Goal: Task Accomplishment & Management: Manage account settings

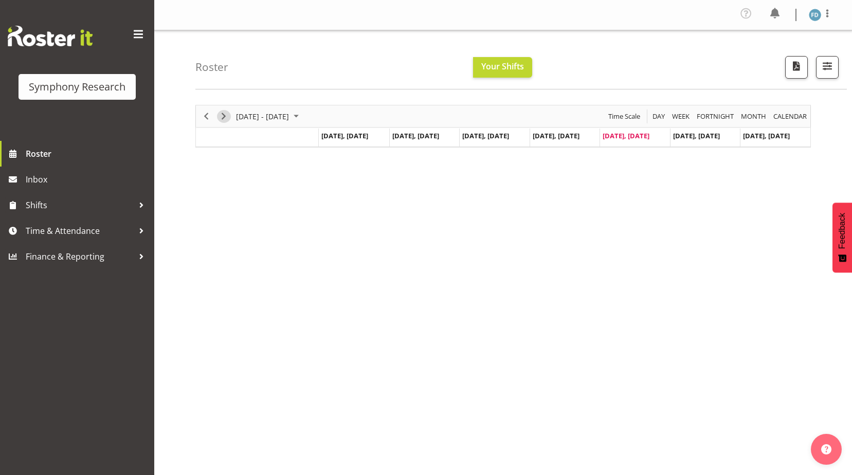
click at [224, 116] on span "Next" at bounding box center [223, 116] width 12 height 13
click at [210, 117] on span "Previous" at bounding box center [206, 116] width 12 height 13
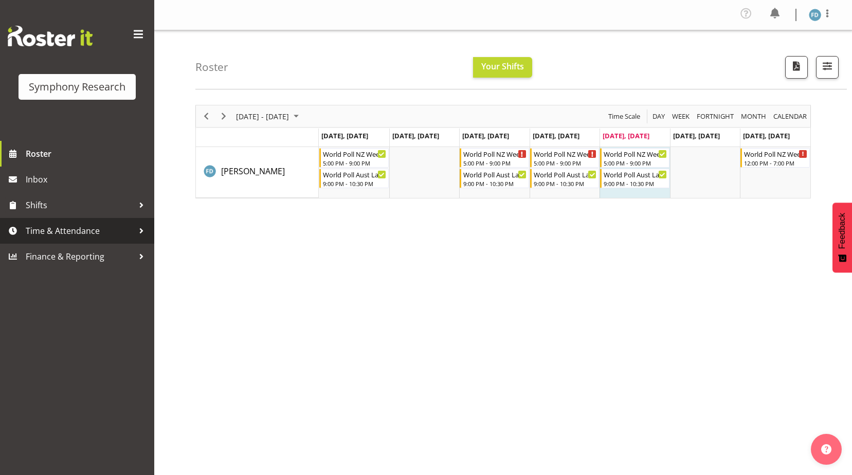
click at [33, 228] on span "Time & Attendance" at bounding box center [80, 230] width 108 height 15
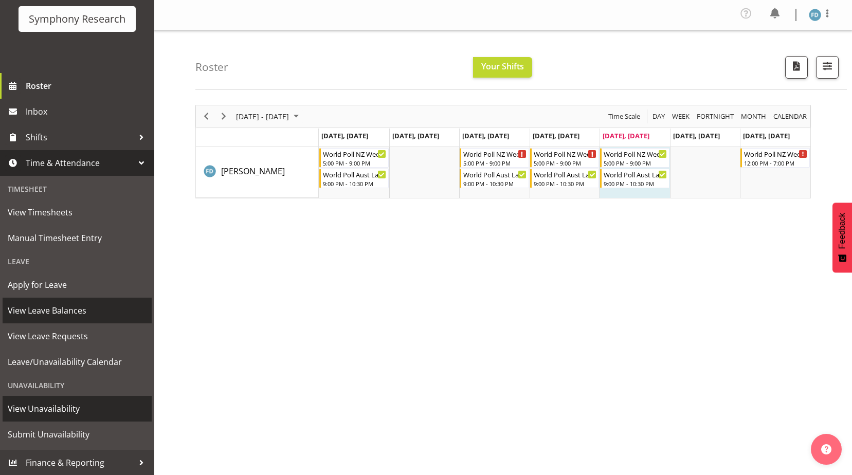
scroll to position [68, 0]
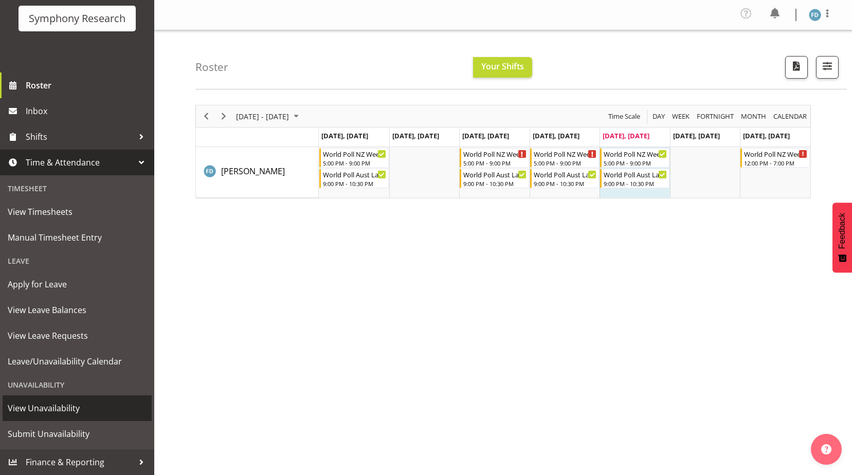
click at [42, 410] on span "View Unavailability" at bounding box center [77, 407] width 139 height 15
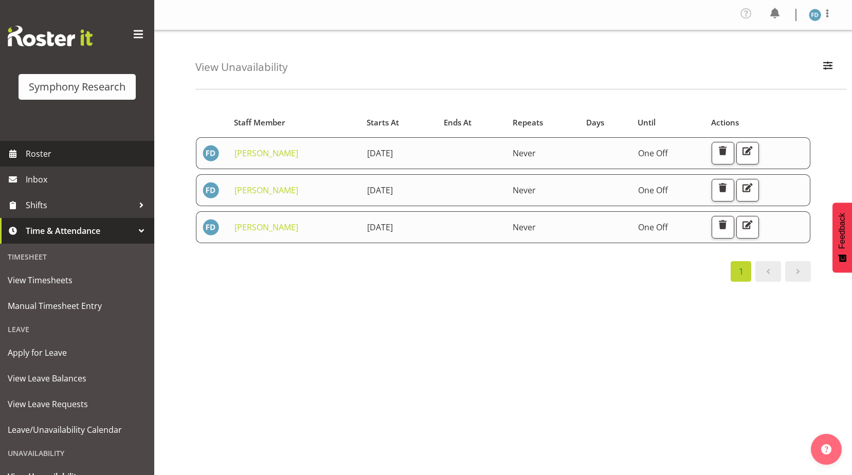
click at [42, 160] on span "Roster" at bounding box center [87, 153] width 123 height 15
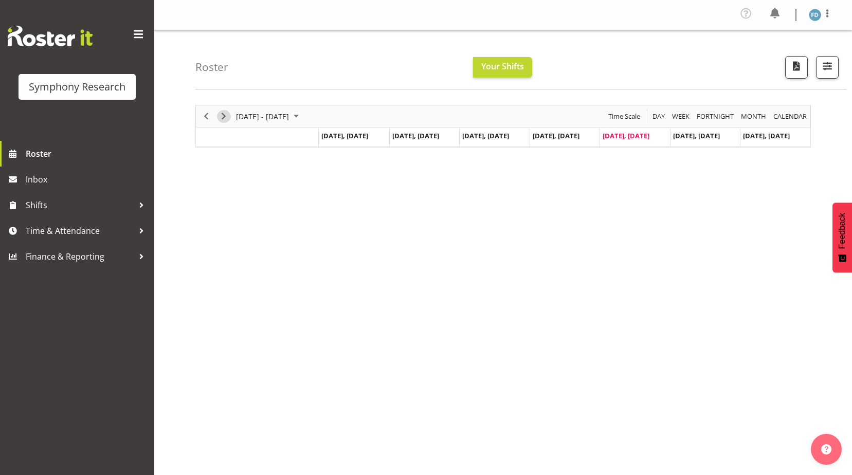
click at [221, 119] on span "Next" at bounding box center [223, 116] width 12 height 13
click at [208, 116] on span "Previous" at bounding box center [206, 116] width 12 height 13
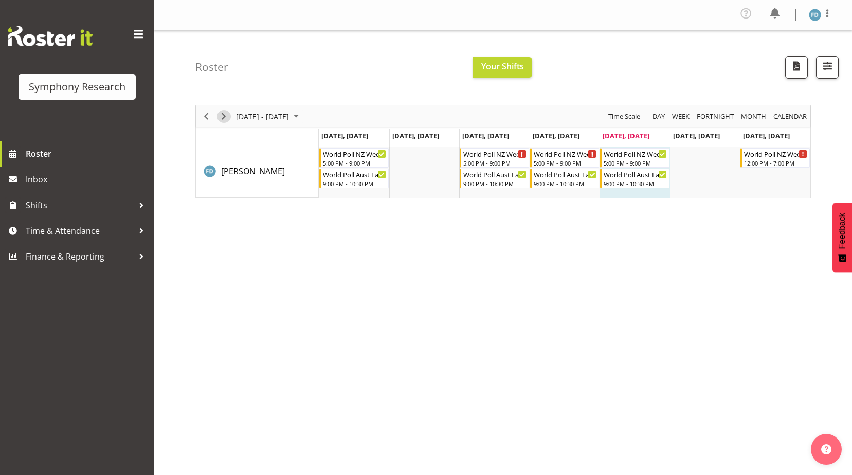
click at [221, 115] on span "Next" at bounding box center [223, 116] width 12 height 13
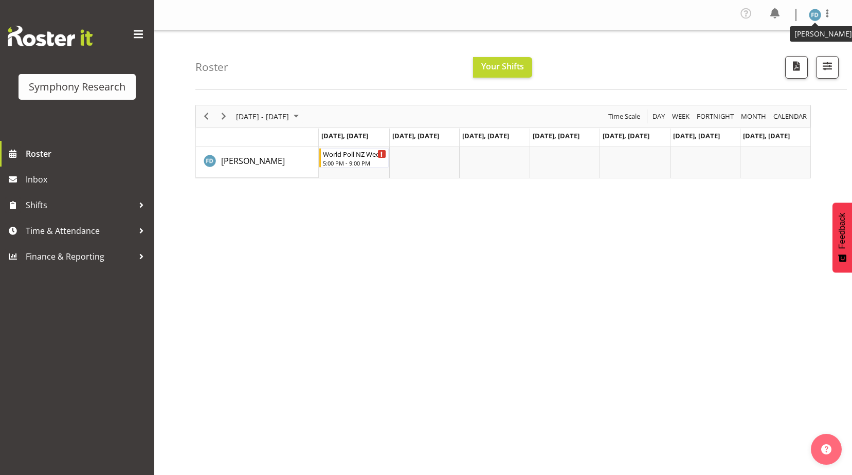
click at [811, 11] on img at bounding box center [815, 15] width 12 height 12
click at [767, 53] on link "Log Out" at bounding box center [784, 56] width 99 height 19
click at [224, 114] on span "Next" at bounding box center [223, 116] width 12 height 13
click at [35, 225] on span "Time & Attendance" at bounding box center [80, 230] width 108 height 15
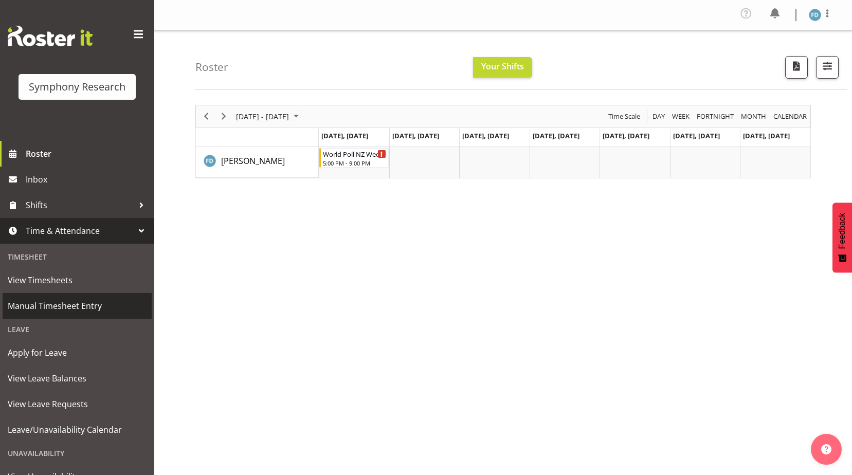
click at [63, 307] on span "Manual Timesheet Entry" at bounding box center [77, 305] width 139 height 15
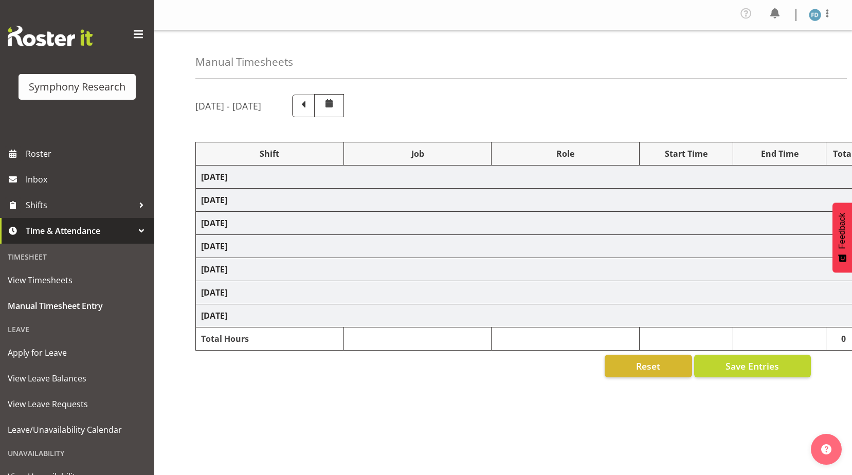
select select "56692"
select select "10499"
select select "47"
select select "41604"
select select "10527"
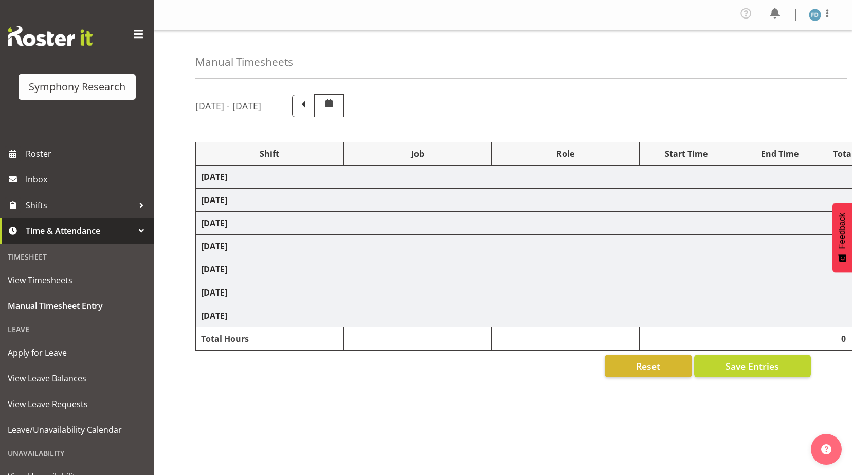
select select "47"
select select "56692"
select select "10499"
select select "47"
select select "56692"
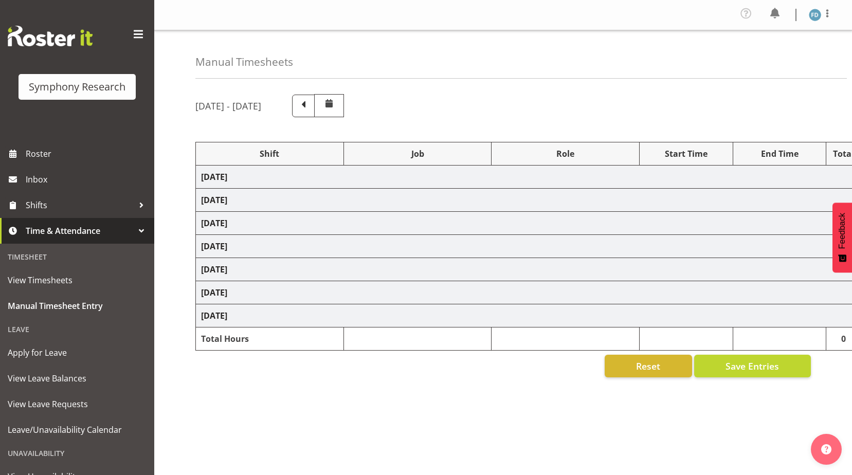
select select "10499"
select select "47"
select select "41604"
select select "10527"
select select "47"
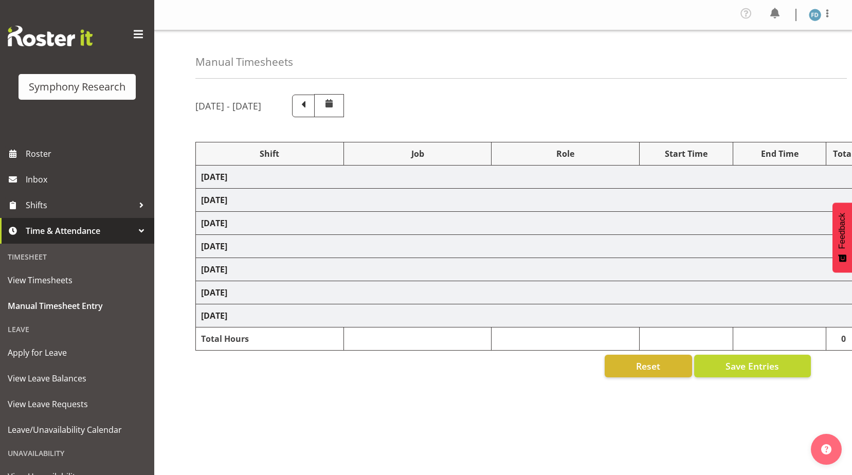
select select "2940"
select select "10242"
select select "47"
select select "41604"
select select "10527"
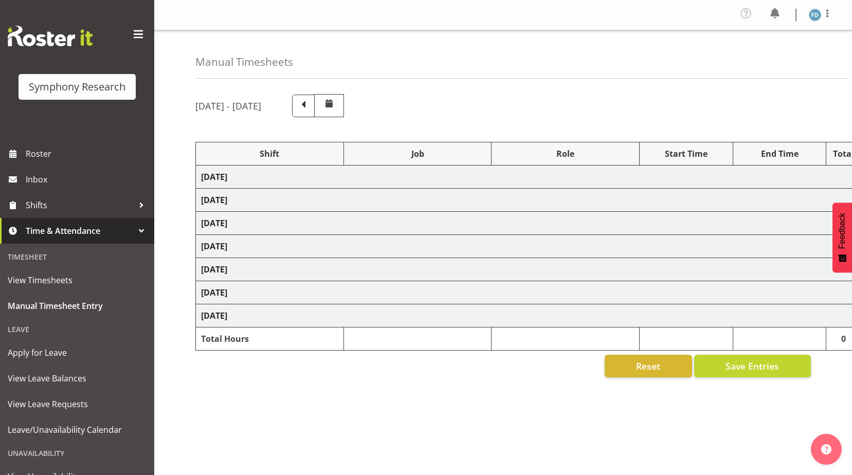
select select "47"
select select "56692"
select select "10499"
select select "47"
select select "56692"
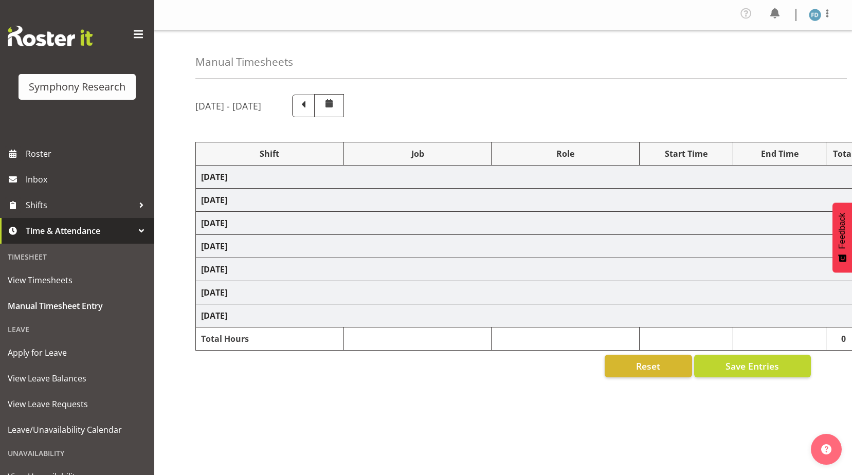
select select "10499"
select select "47"
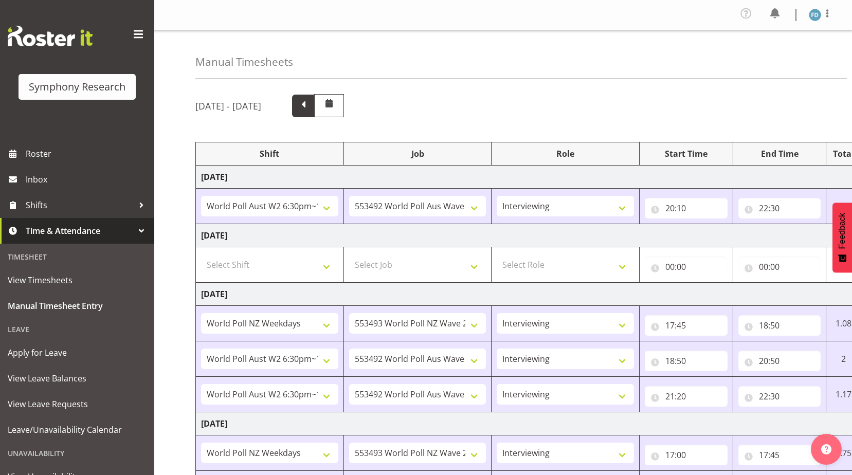
click at [310, 107] on span at bounding box center [303, 104] width 13 height 13
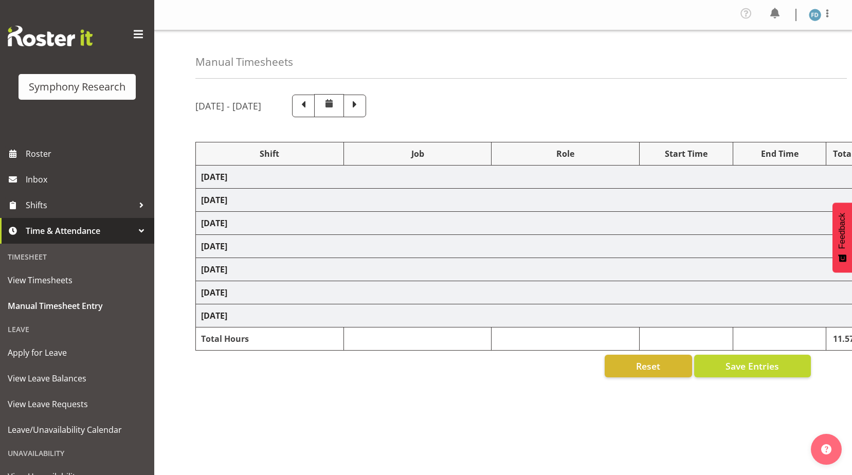
select select "56692"
select select "10499"
select select "47"
select select "2940"
select select "10242"
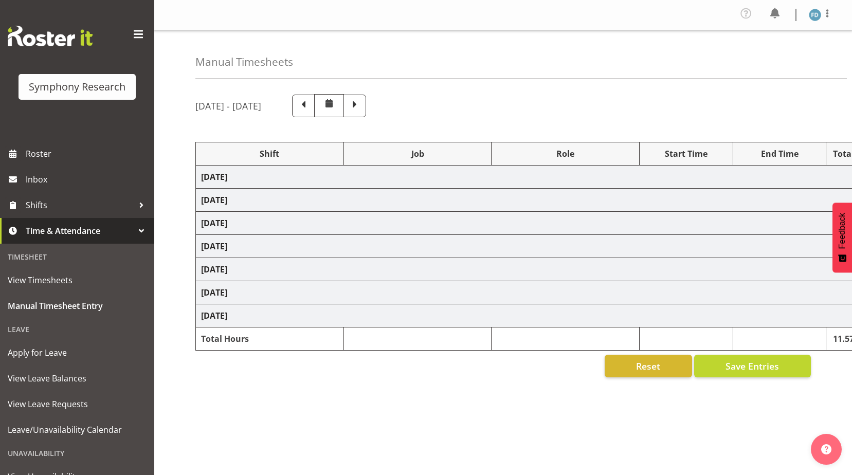
select select "47"
select select "41604"
select select "10527"
select select "47"
select select "2940"
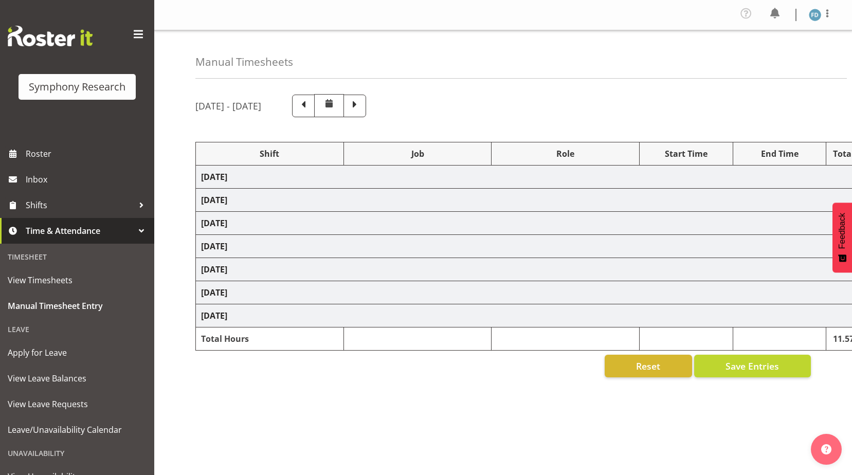
select select "10242"
select select "47"
select select "41604"
select select "10527"
select select "47"
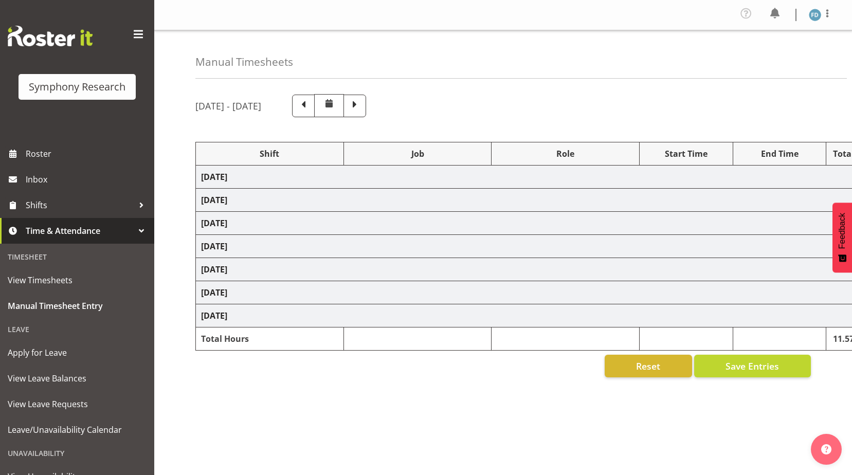
select select "56692"
select select "10499"
select select "47"
select select "56692"
select select "10499"
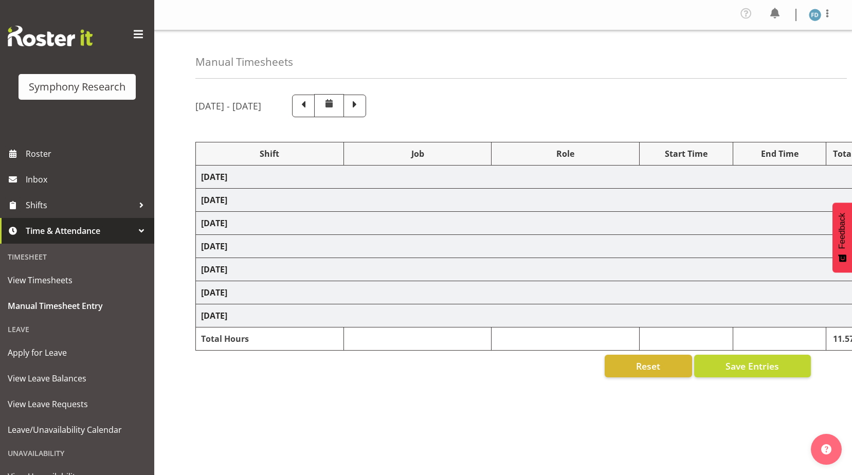
select select "47"
select select "56692"
select select "10499"
select select "47"
select select "56692"
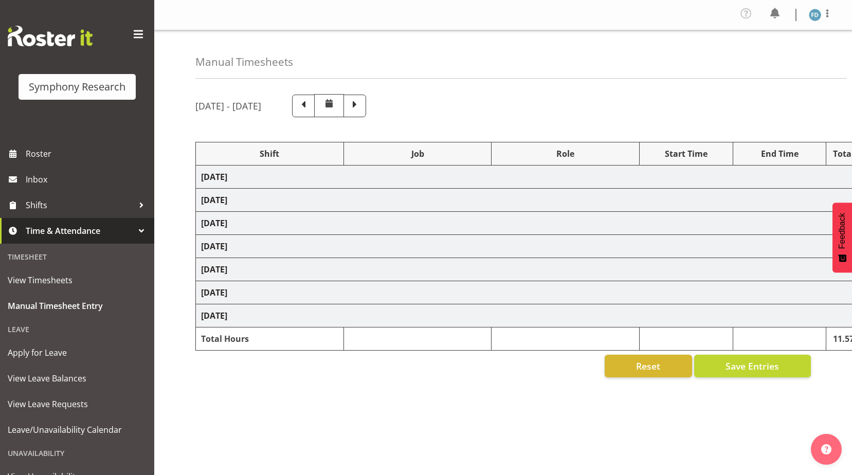
select select "10499"
select select "47"
select select "41319"
select select "10527"
select select "47"
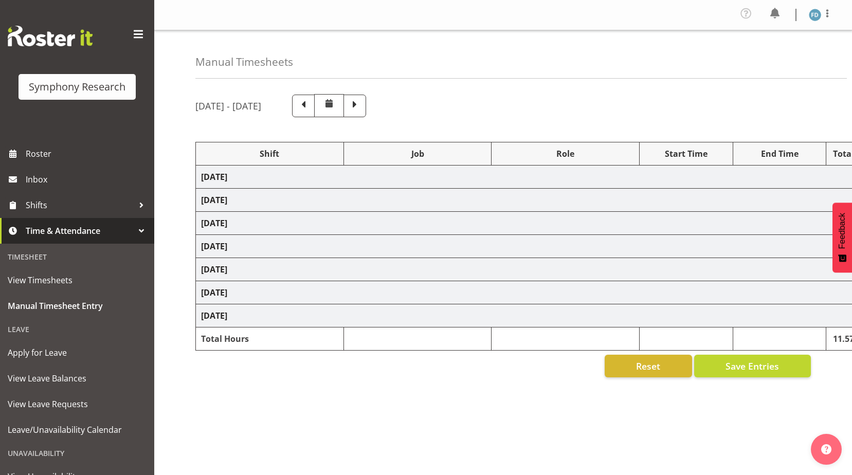
select select "2940"
select select "9426"
select select "47"
select select "11547"
select select "10499"
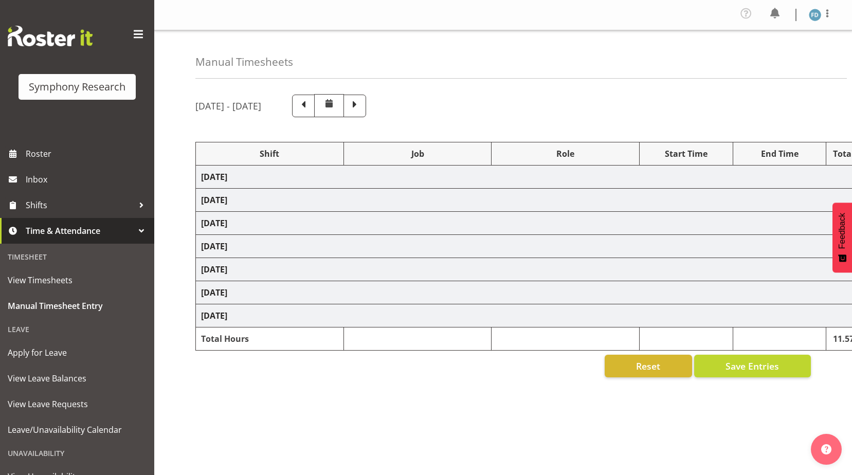
select select "47"
select select "11547"
select select "10499"
select select "47"
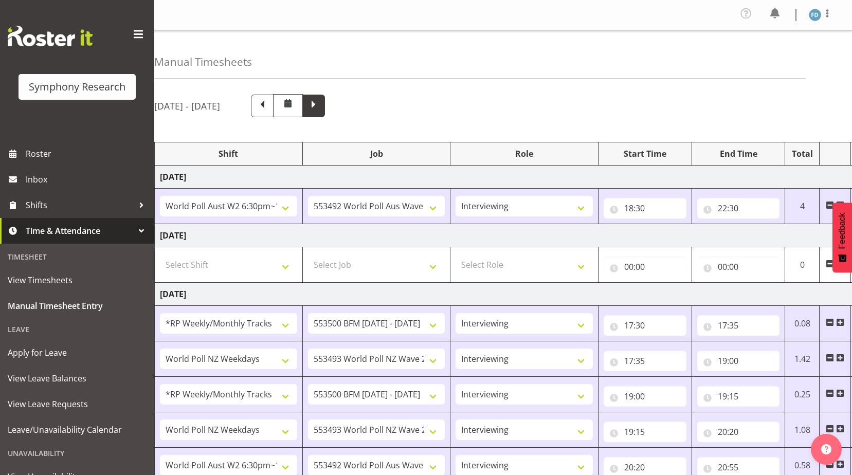
click at [320, 108] on span at bounding box center [313, 104] width 13 height 13
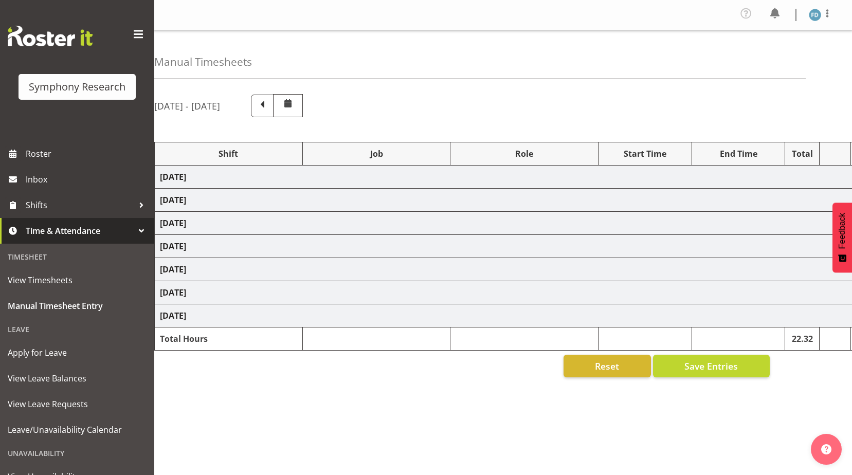
select select "56692"
select select "10499"
select select "47"
select select "41604"
select select "10527"
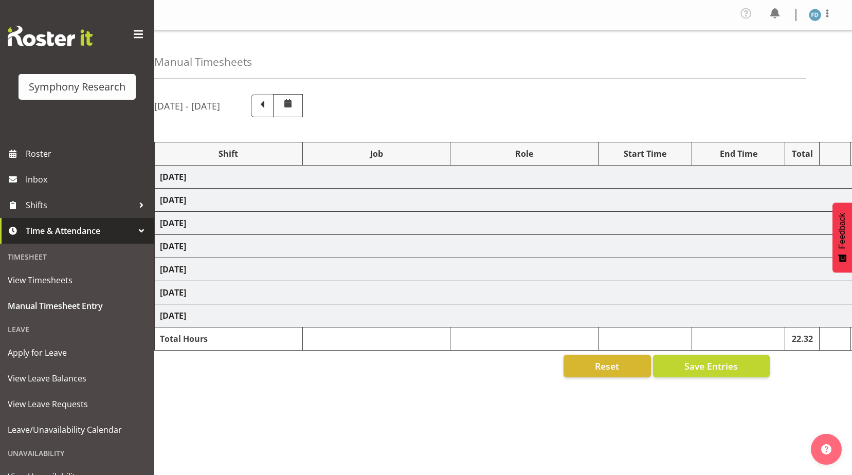
select select "47"
select select "56692"
select select "10499"
select select "47"
select select "56692"
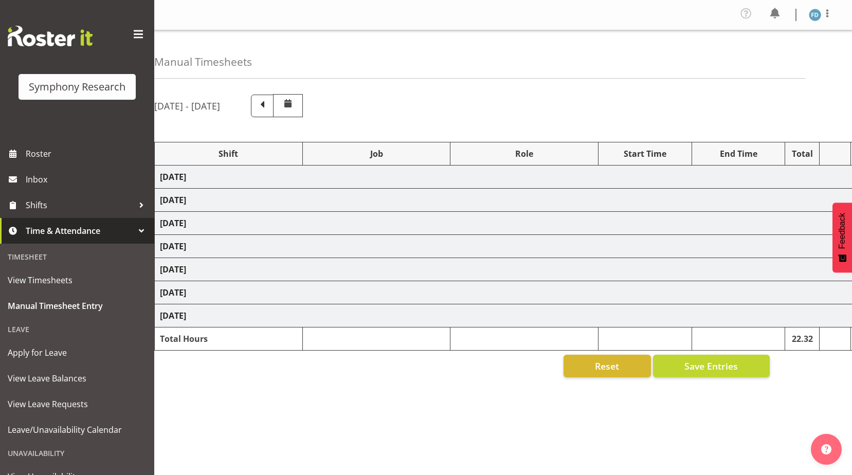
select select "10499"
select select "47"
select select "41604"
select select "10527"
select select "47"
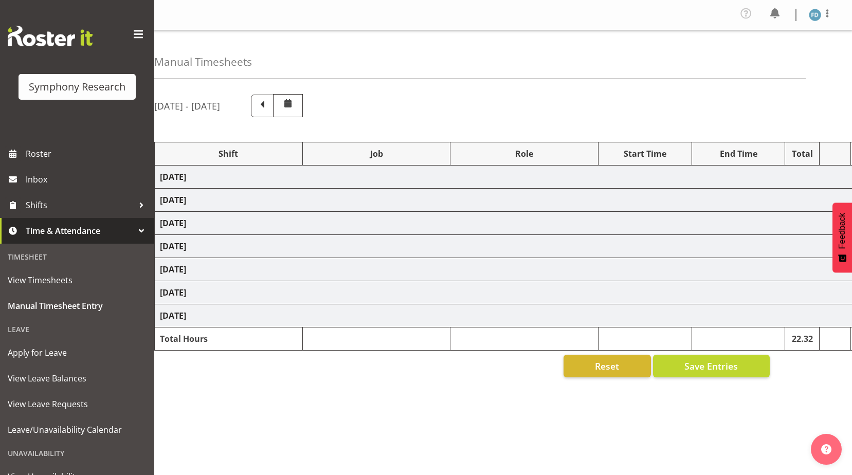
select select "2940"
select select "10242"
select select "47"
select select "41604"
select select "10527"
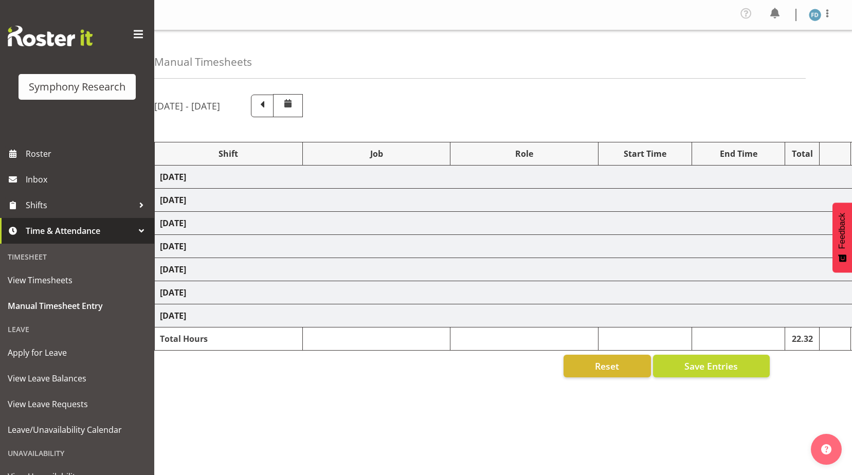
select select "47"
select select "56692"
select select "10499"
select select "47"
select select "56692"
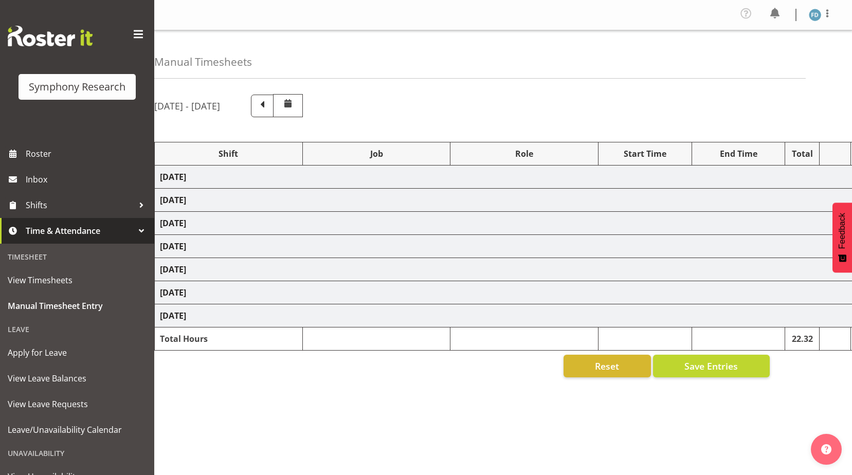
select select "10499"
select select "47"
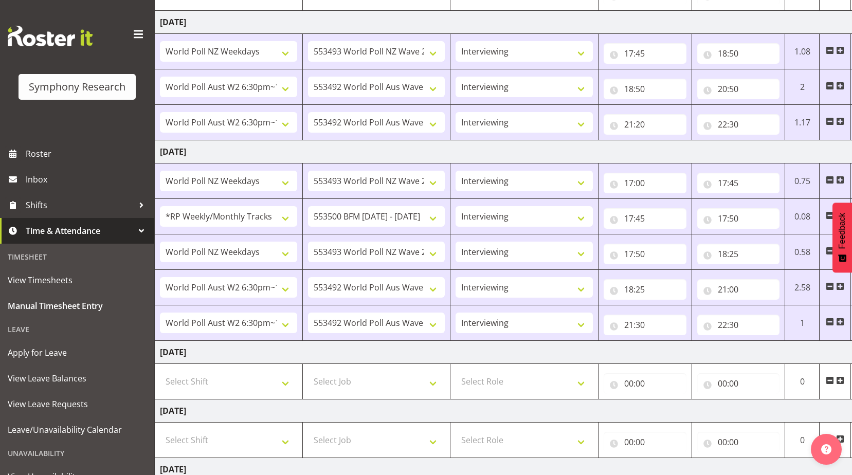
scroll to position [173, 0]
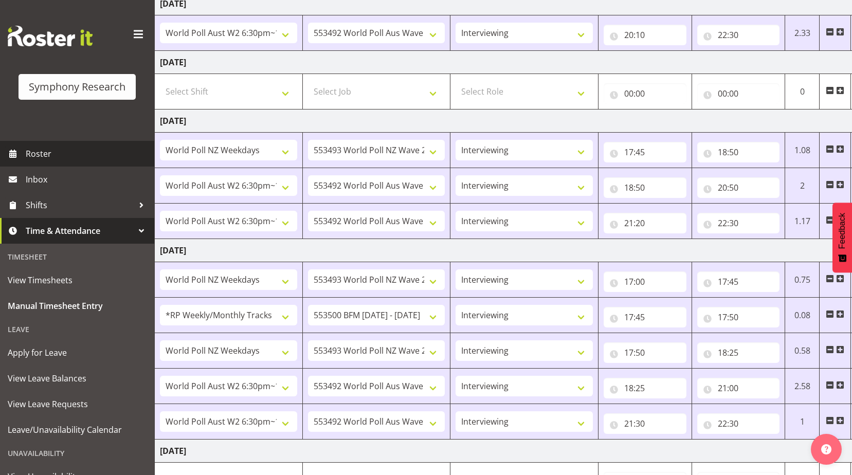
click at [40, 152] on span "Roster" at bounding box center [87, 153] width 123 height 15
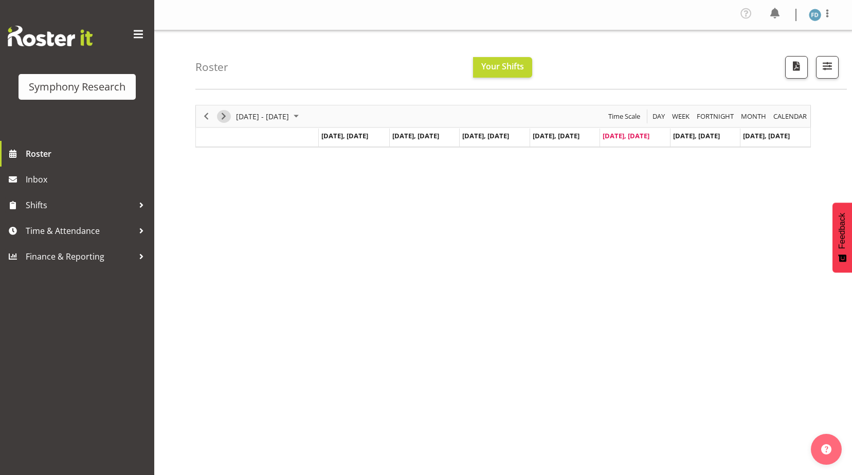
click at [219, 113] on span "Next" at bounding box center [223, 116] width 12 height 13
click at [210, 117] on span "Previous" at bounding box center [206, 116] width 12 height 13
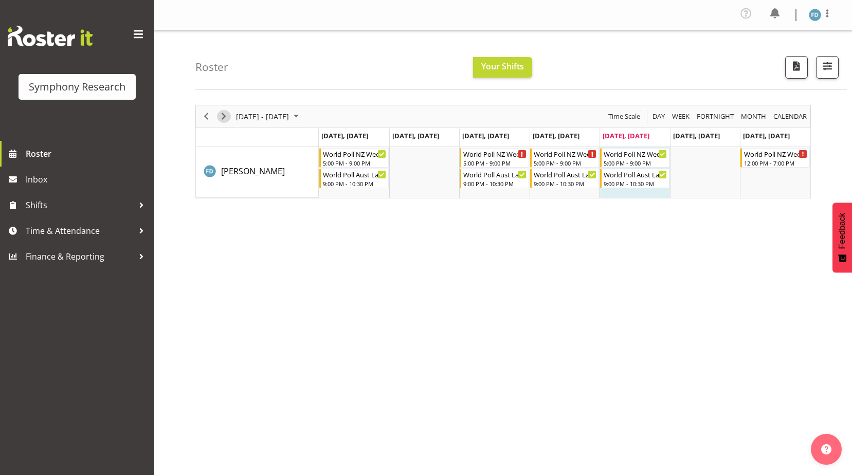
click at [220, 115] on span "Next" at bounding box center [223, 116] width 12 height 13
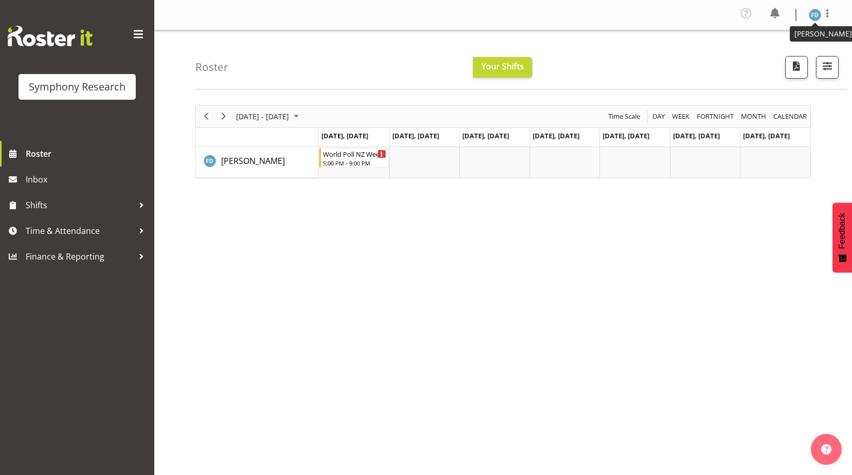
click at [814, 17] on img at bounding box center [815, 15] width 12 height 12
click at [768, 56] on link "Log Out" at bounding box center [784, 56] width 99 height 19
